Goal: Information Seeking & Learning: Find specific fact

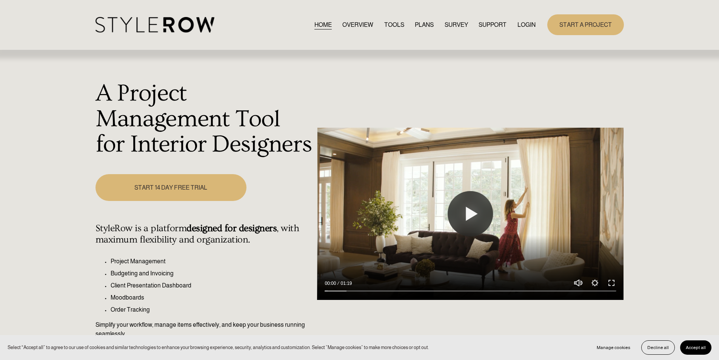
click at [521, 24] on link "LOGIN" at bounding box center [526, 25] width 18 height 10
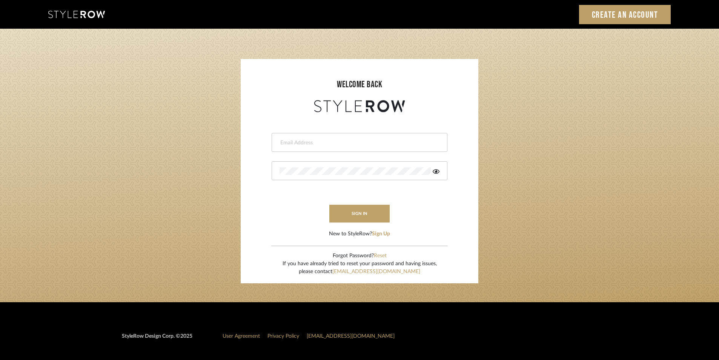
click at [311, 144] on input "email" at bounding box center [359, 143] width 158 height 8
type input "stylerowprojects1@mancini-design.com"
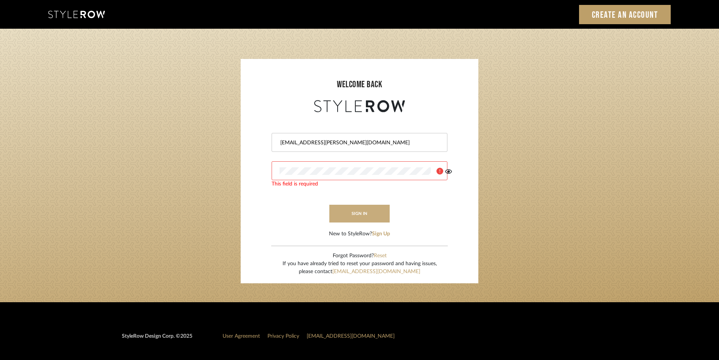
click at [350, 209] on button "sign in" at bounding box center [359, 214] width 60 height 18
click at [365, 229] on form "stylerowprojects1@mancini-design.com sign in New to StyleRow? Sign Up" at bounding box center [359, 176] width 223 height 124
click at [363, 215] on button "sign in" at bounding box center [359, 214] width 60 height 18
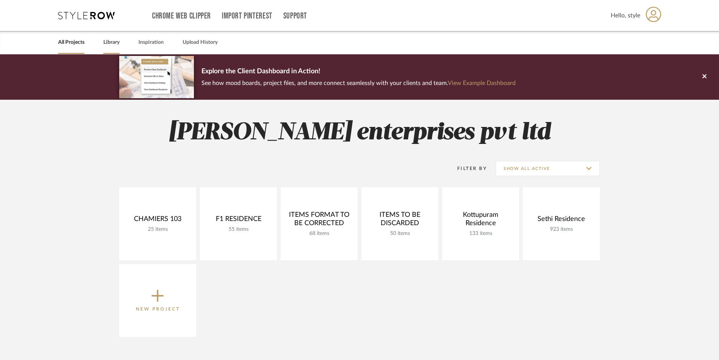
click at [114, 44] on link "Library" at bounding box center [111, 42] width 16 height 10
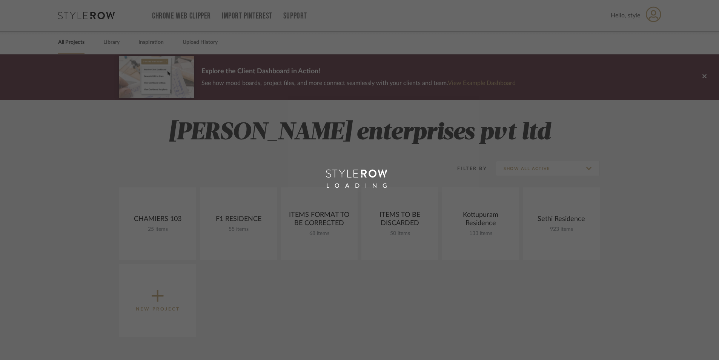
click at [118, 38] on div "LOADING" at bounding box center [359, 180] width 719 height 360
click at [114, 44] on div "LOADING" at bounding box center [359, 180] width 719 height 360
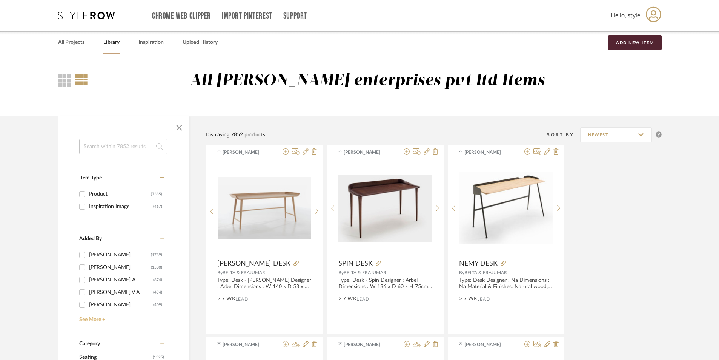
click at [108, 319] on link "See More +" at bounding box center [120, 317] width 87 height 12
click at [129, 150] on input at bounding box center [123, 146] width 88 height 15
type input "SINK"
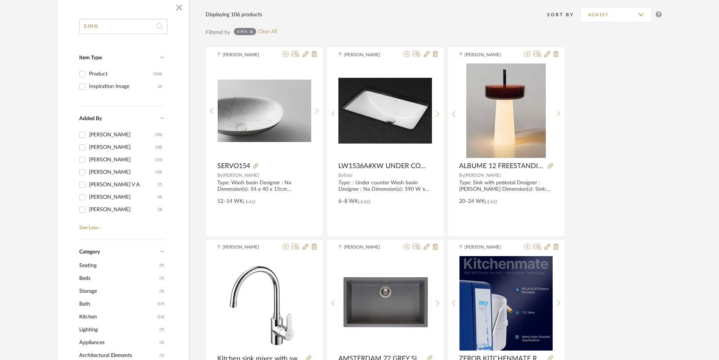
scroll to position [113, 0]
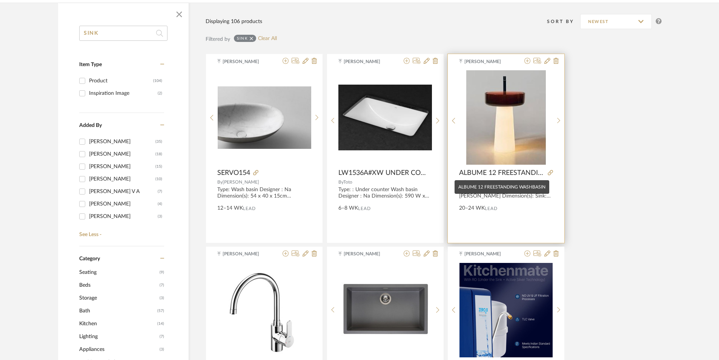
click at [522, 173] on span "ALBUME 12 FREESTANDING WASHBASIN" at bounding box center [502, 173] width 86 height 8
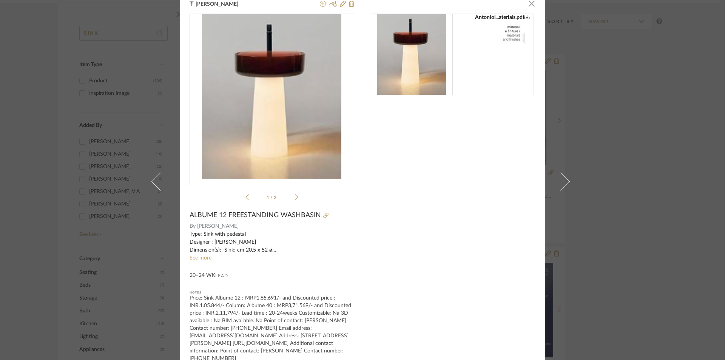
scroll to position [13, 0]
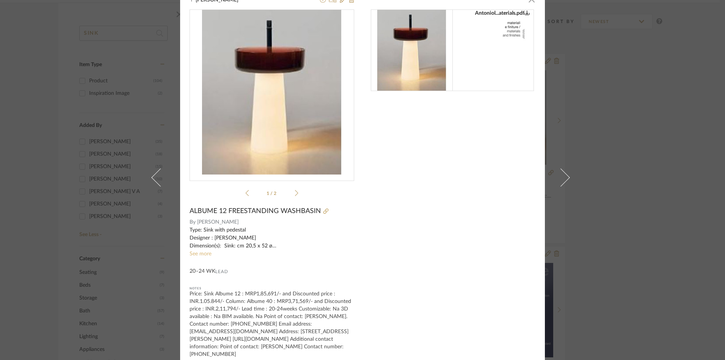
click at [192, 252] on link "See more" at bounding box center [200, 253] width 22 height 5
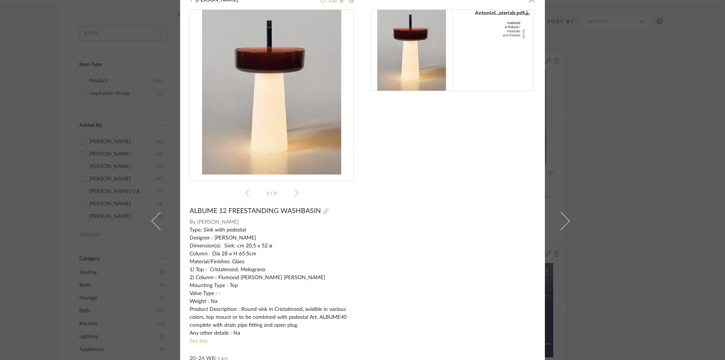
drag, startPoint x: 614, startPoint y: 152, endPoint x: 586, endPoint y: 156, distance: 28.6
click at [614, 152] on div "[PERSON_NAME] × Antoniol...aterials.pdf Antoniol...aterials.pdf 1 / 2 ALBUME 12…" at bounding box center [362, 180] width 725 height 360
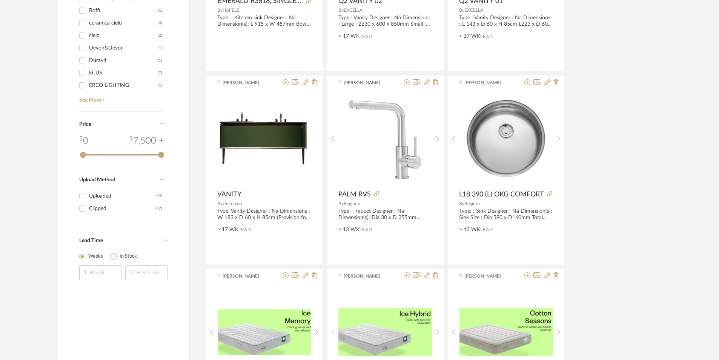
scroll to position [679, 0]
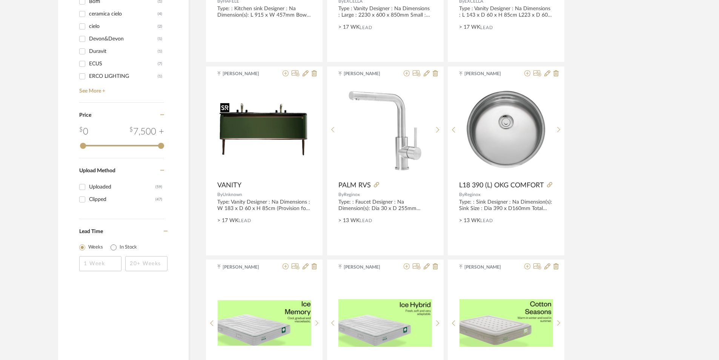
drag, startPoint x: 257, startPoint y: 139, endPoint x: 647, endPoint y: 148, distance: 390.0
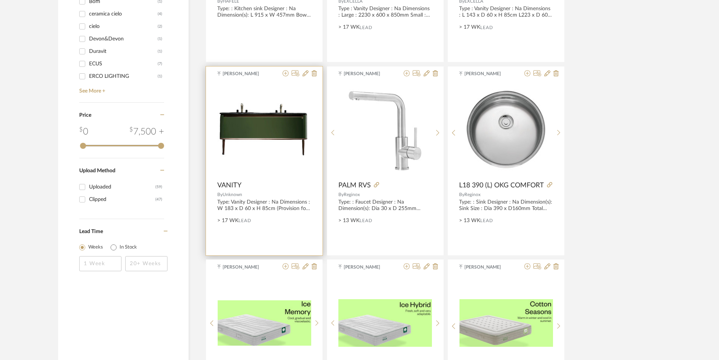
click at [235, 186] on span "VANITY" at bounding box center [229, 185] width 24 height 8
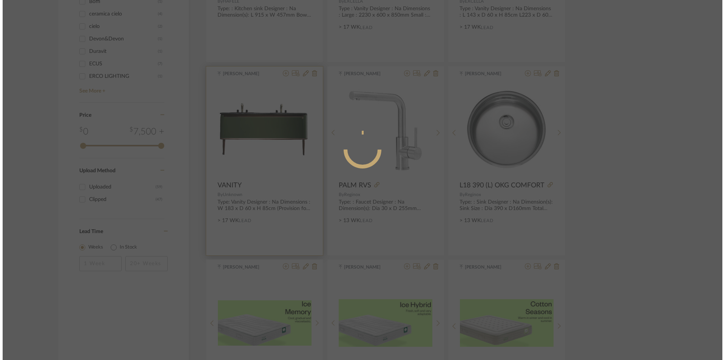
scroll to position [0, 0]
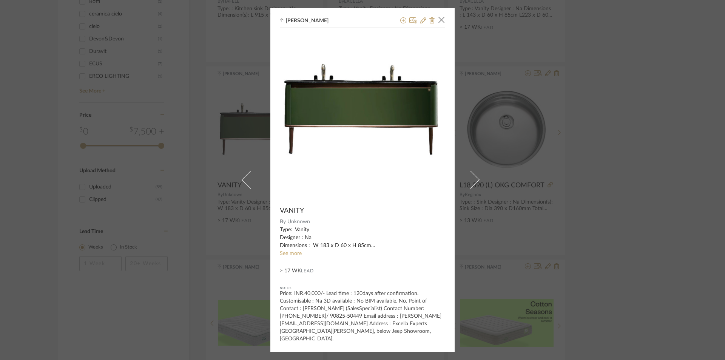
click at [619, 182] on div "[PERSON_NAME] × VANITY By Unknown Type: Vanity Designer : Na Dimensions : W 183…" at bounding box center [362, 180] width 725 height 360
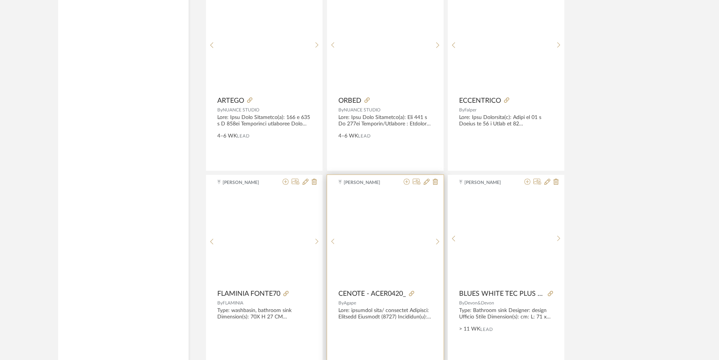
scroll to position [2076, 0]
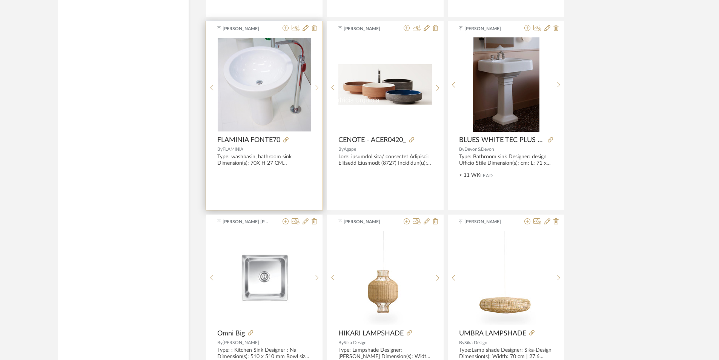
click at [314, 85] on sr-next-btn at bounding box center [317, 88] width 12 height 6
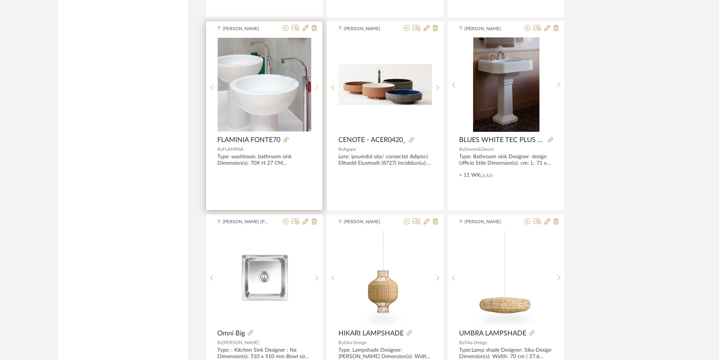
click at [314, 85] on sr-next-btn at bounding box center [317, 88] width 12 height 6
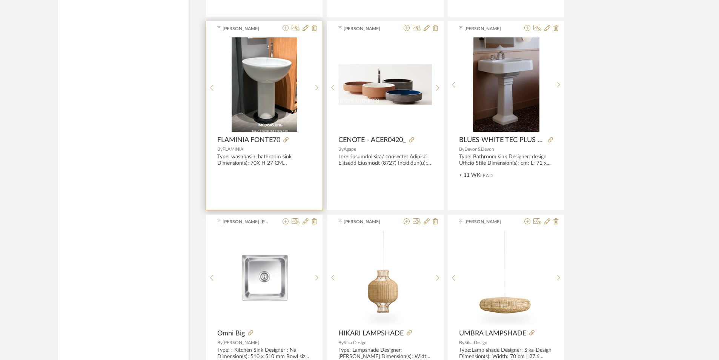
drag, startPoint x: 259, startPoint y: 137, endPoint x: 238, endPoint y: 82, distance: 59.0
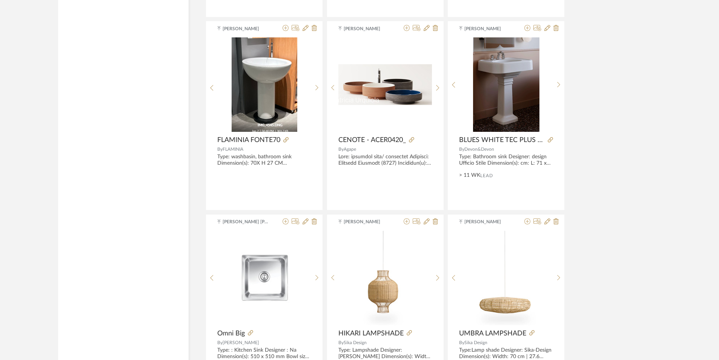
drag, startPoint x: 238, startPoint y: 82, endPoint x: 709, endPoint y: 88, distance: 471.1
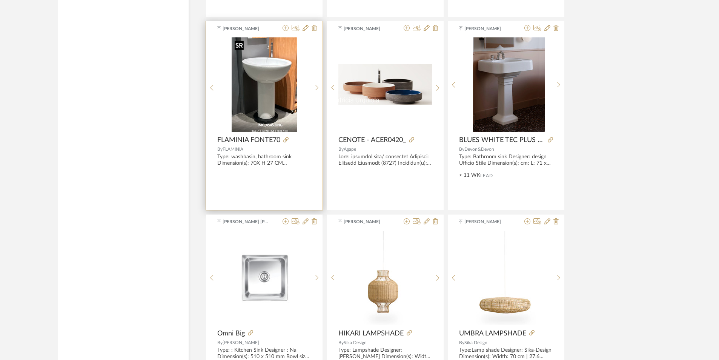
click at [269, 92] on img "2" at bounding box center [265, 84] width 66 height 94
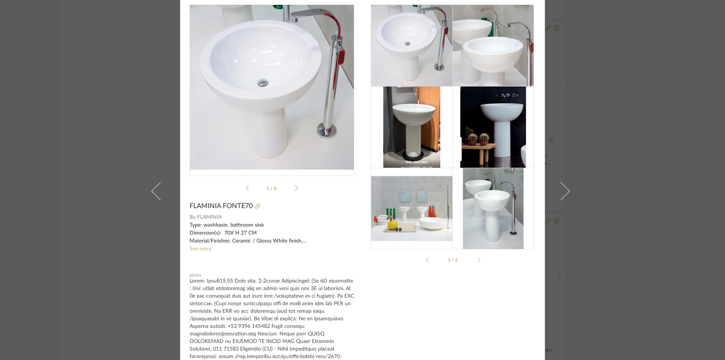
scroll to position [38, 0]
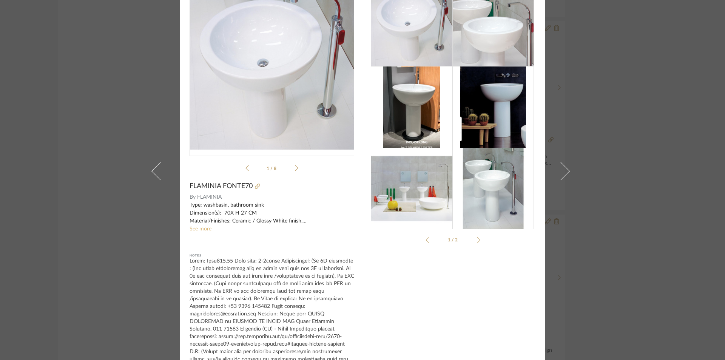
click at [201, 231] on link "See more" at bounding box center [200, 228] width 22 height 5
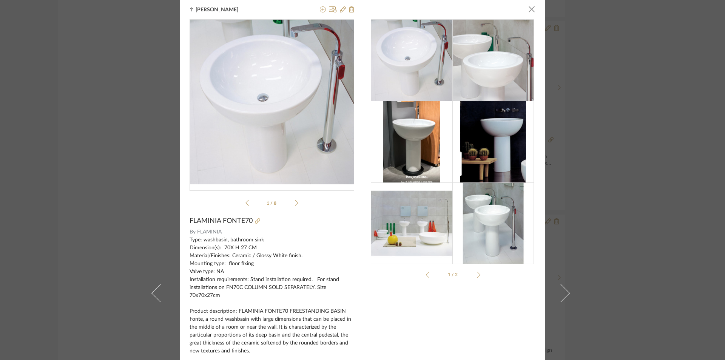
scroll to position [0, 0]
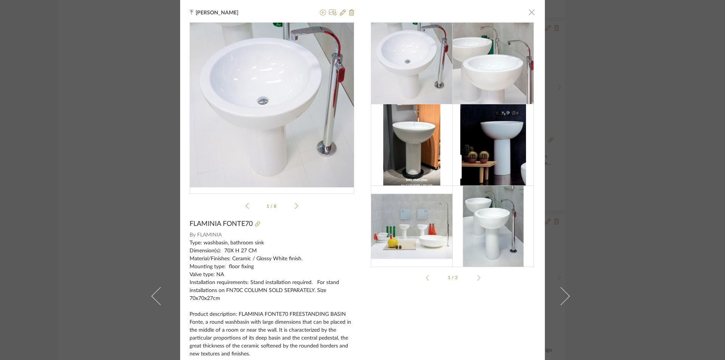
click at [528, 12] on span "button" at bounding box center [531, 12] width 15 height 15
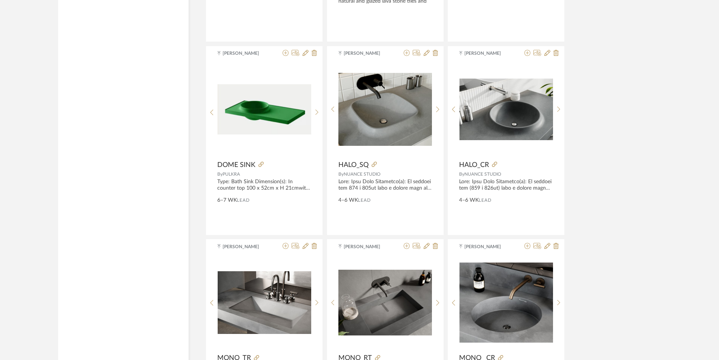
scroll to position [1057, 0]
